Goal: Task Accomplishment & Management: Use online tool/utility

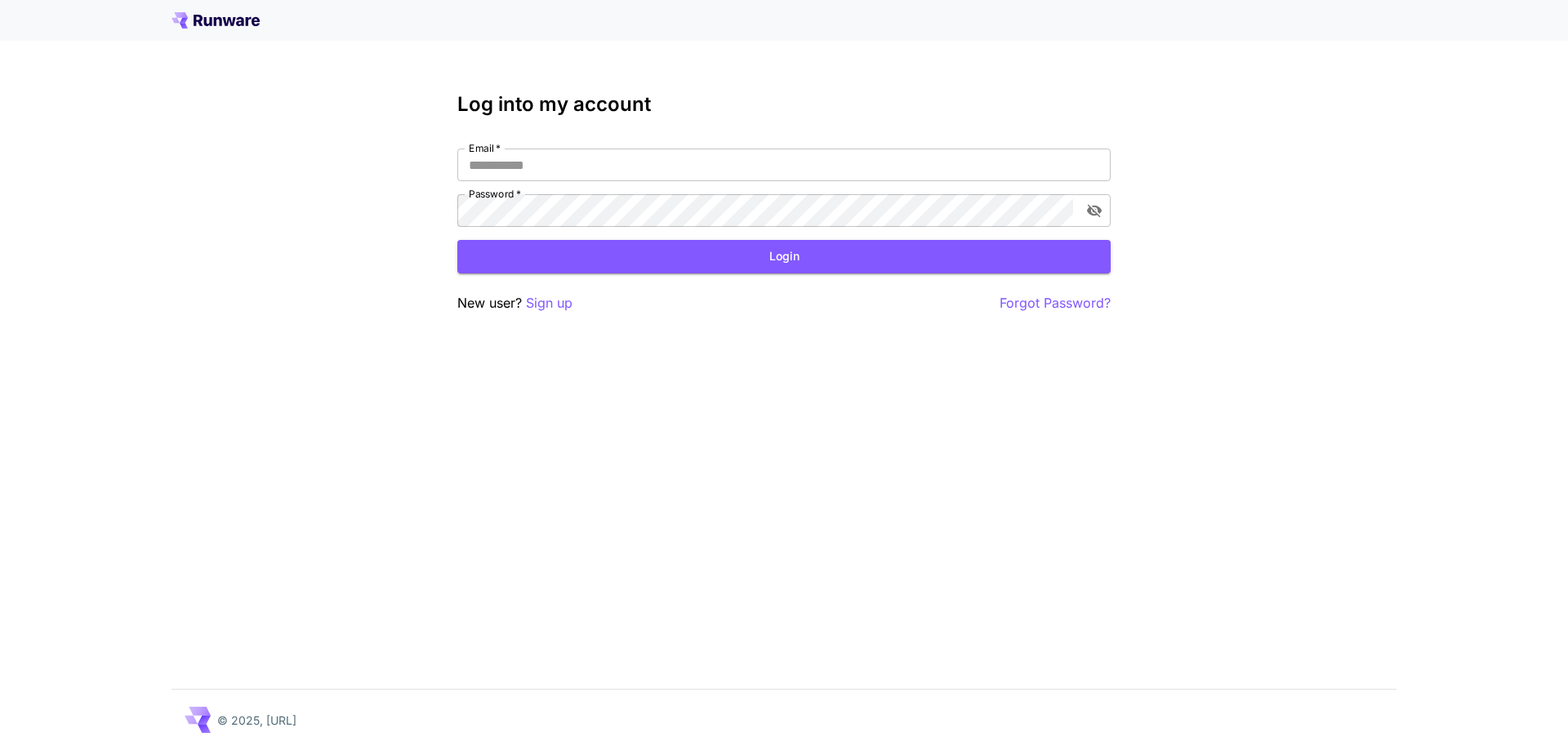
type input "**********"
click at [594, 268] on button "Login" at bounding box center [784, 256] width 653 height 34
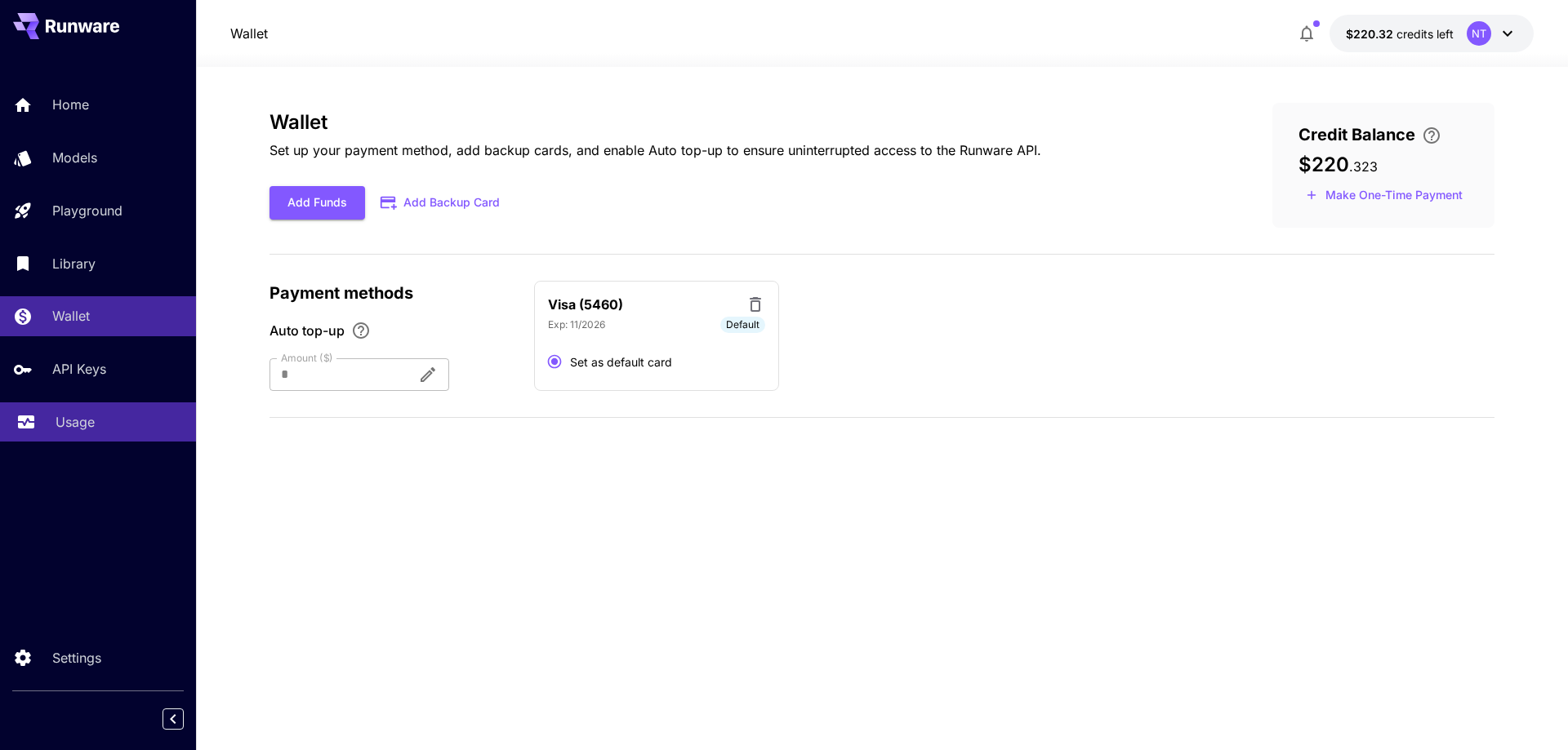
click at [74, 428] on p "Usage" at bounding box center [75, 422] width 39 height 20
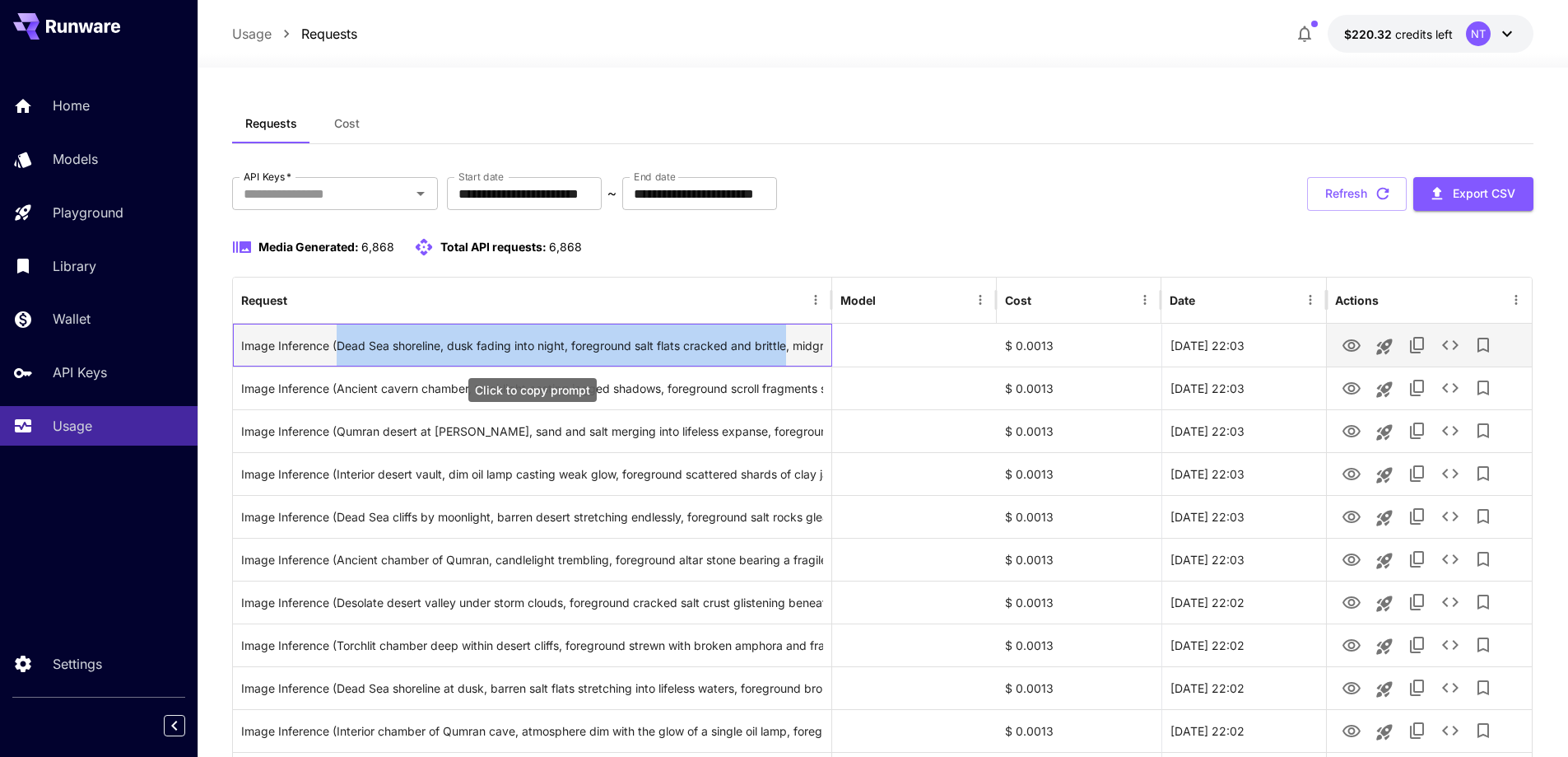
drag, startPoint x: 372, startPoint y: 347, endPoint x: 786, endPoint y: 346, distance: 414.0
click at [786, 346] on div "Image Inference (Dead Sea shoreline, dusk fading into night, foreground salt fl…" at bounding box center [532, 345] width 582 height 42
copy div "Dead Sea shoreline, dusk fading into night, foreground salt flats cracked and b…"
